Goal: Task Accomplishment & Management: Manage account settings

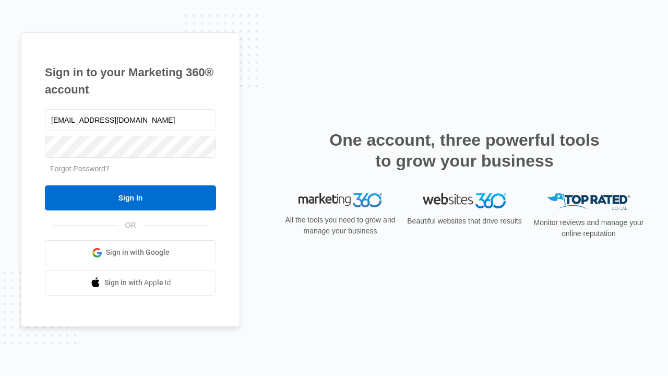
type input "[EMAIL_ADDRESS][DOMAIN_NAME]"
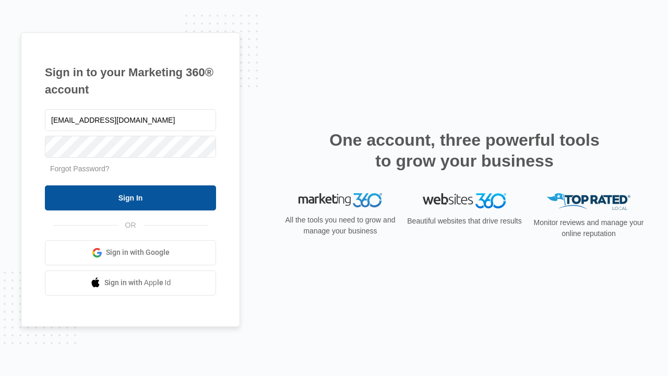
click at [130, 197] on input "Sign In" at bounding box center [130, 197] width 171 height 25
